Goal: Submit feedback/report problem

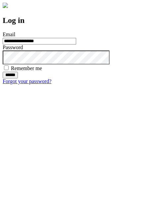
type input "**********"
click at [18, 78] on input "******" at bounding box center [10, 75] width 15 height 7
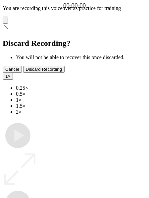
type input "**********"
